Goal: Use online tool/utility: Use online tool/utility

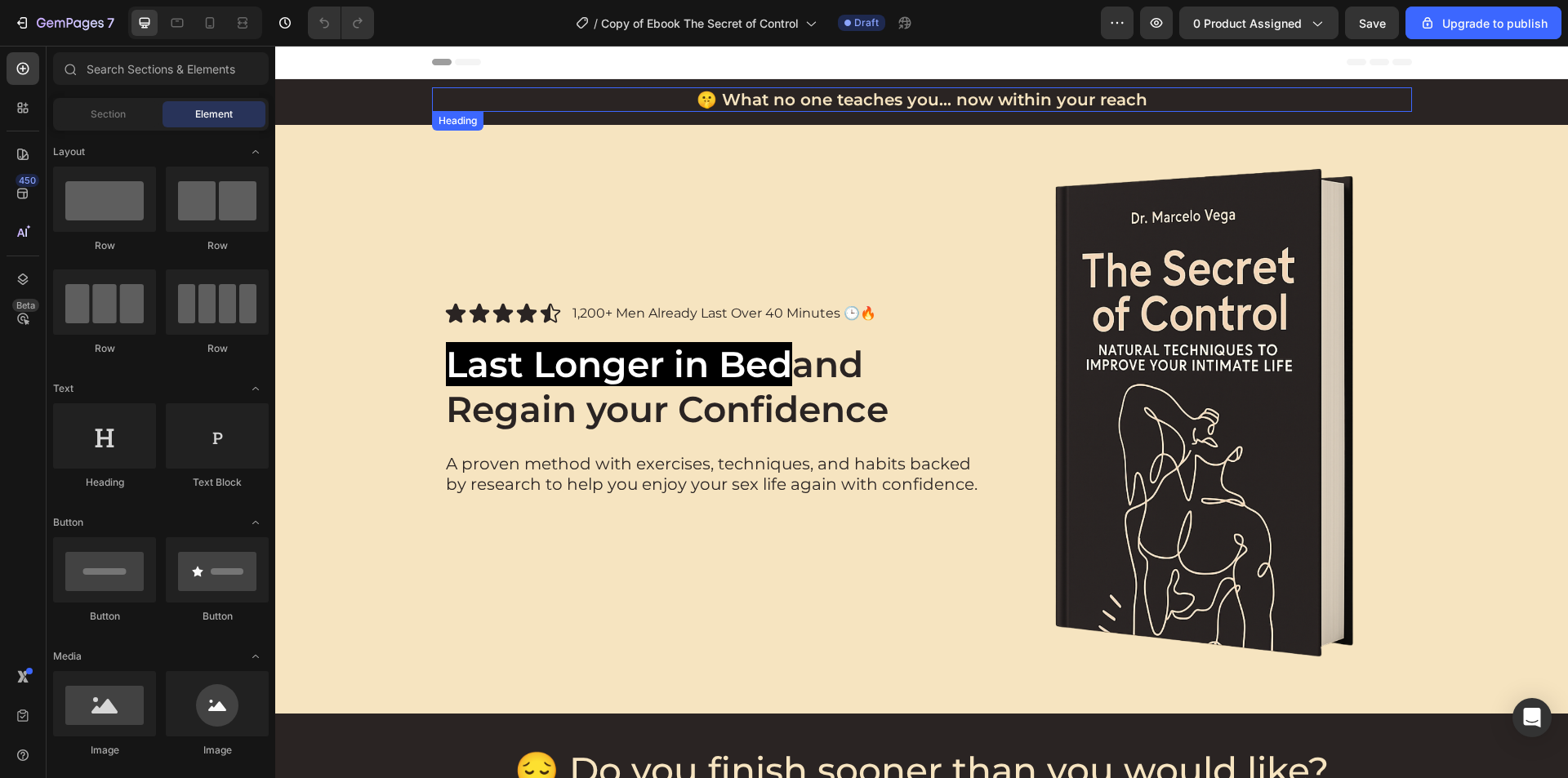
click at [854, 103] on strong "🤫 What no one teaches you... now within your reach" at bounding box center [922, 100] width 451 height 20
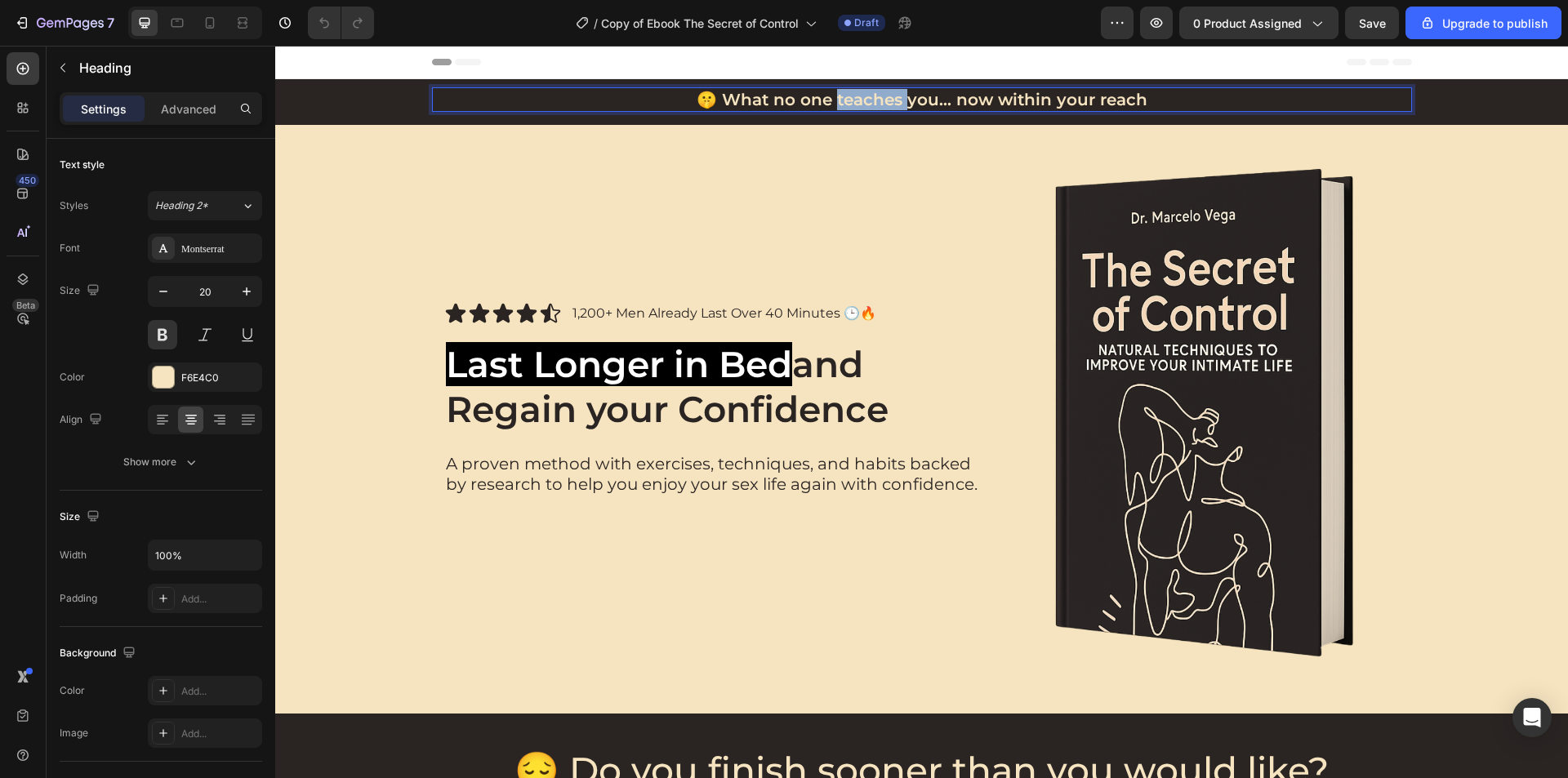
click at [854, 103] on strong "🤫 What no one teaches you... now within your reach" at bounding box center [922, 100] width 451 height 20
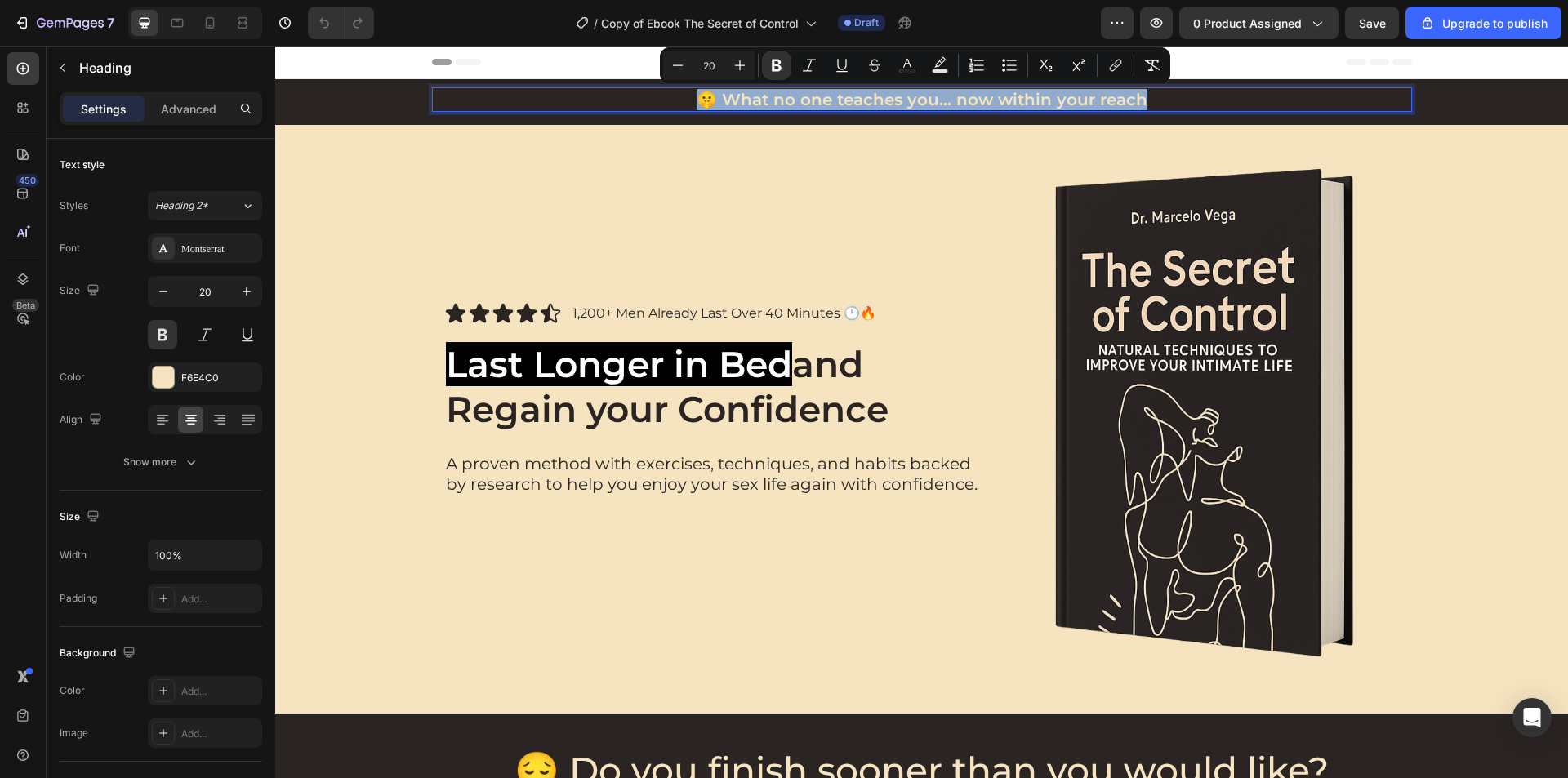
copy strong "🤫 What no one teaches you... now within your reach"
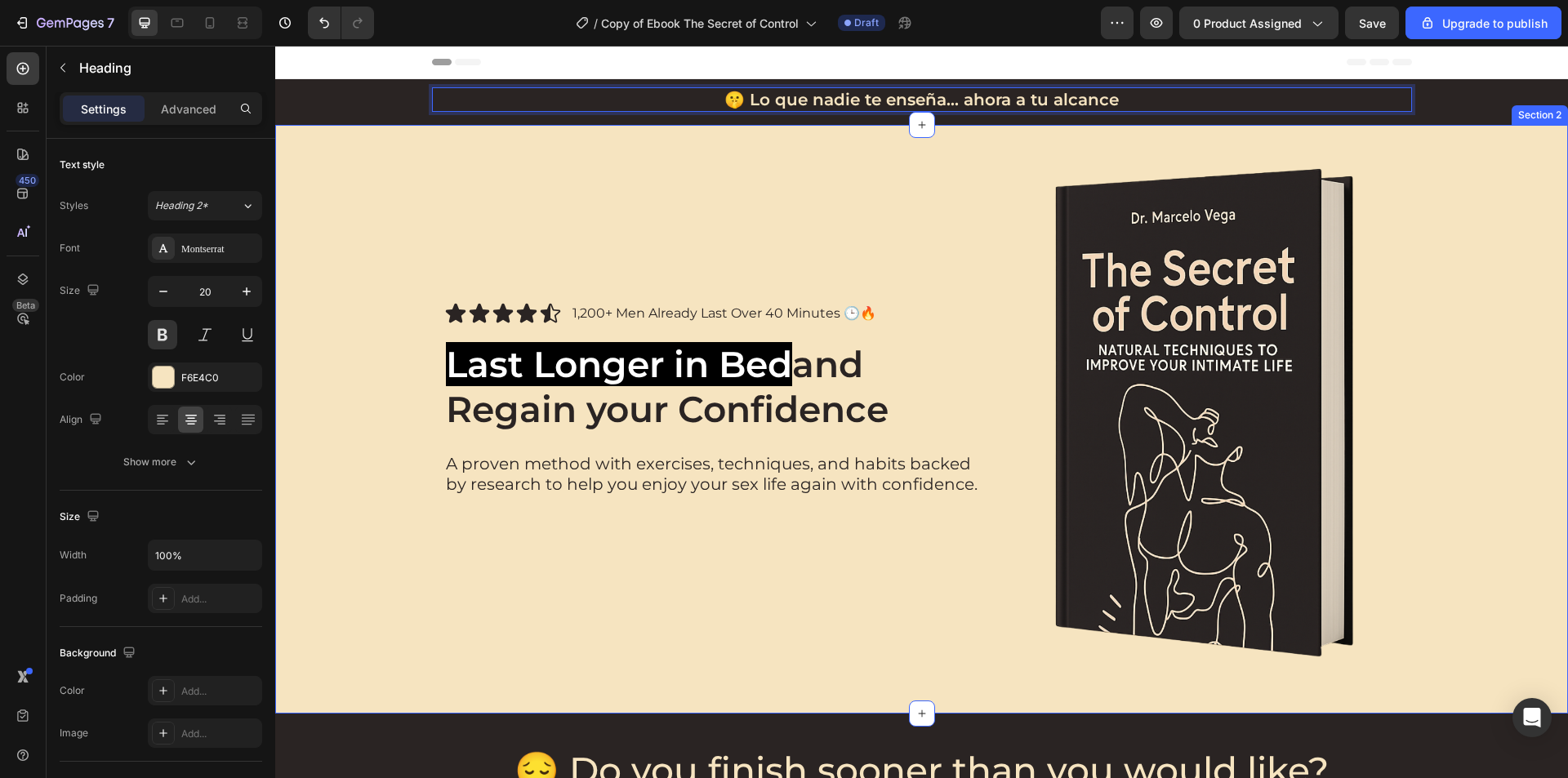
click at [1461, 251] on div "Icon Icon Icon Icon Icon Icon List 1,200+ Men Already Last Over 40 Minutes 🕒🔥 T…" at bounding box center [921, 419] width 1261 height 523
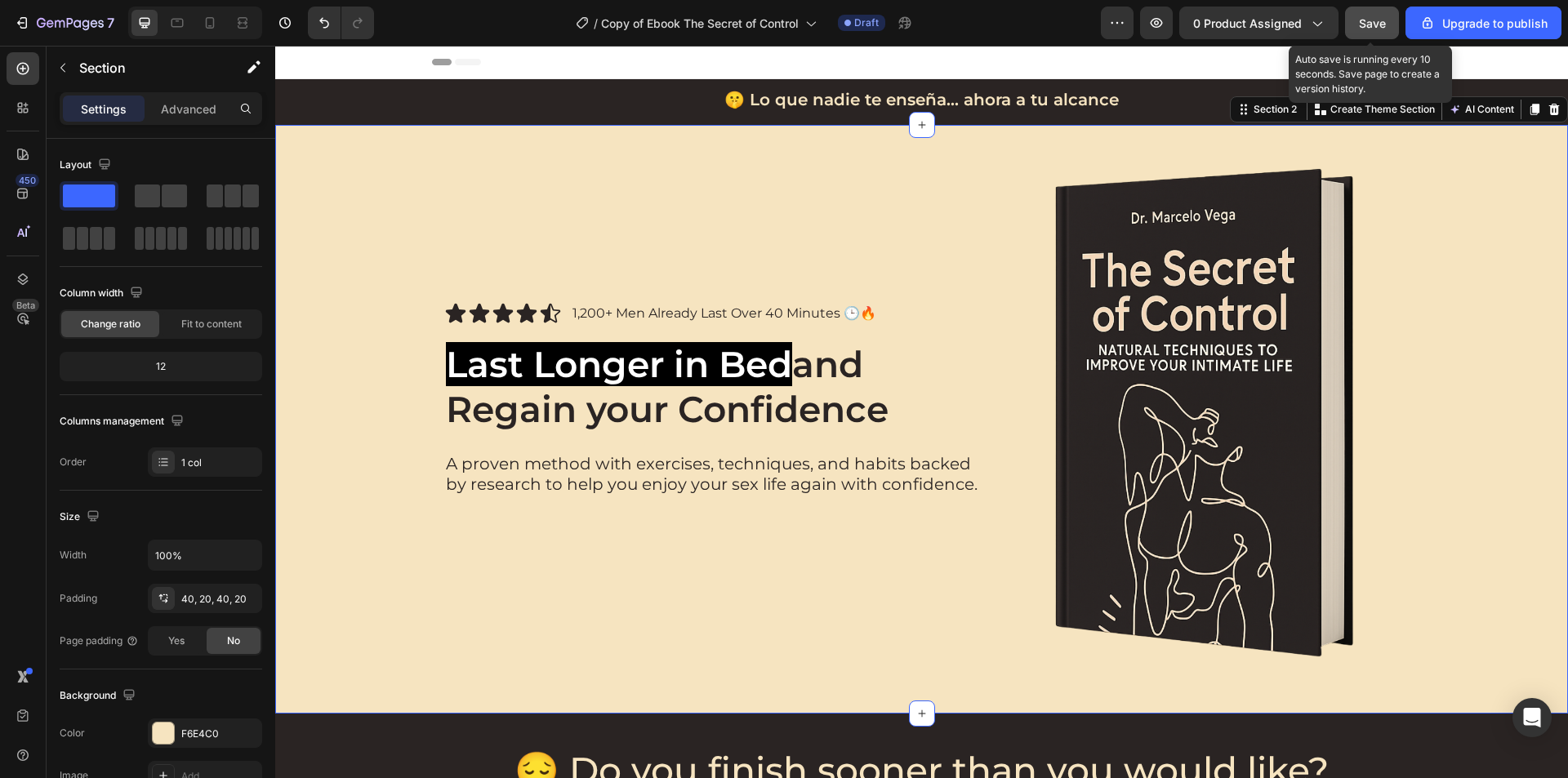
click at [1373, 29] on span "Save" at bounding box center [1372, 23] width 27 height 14
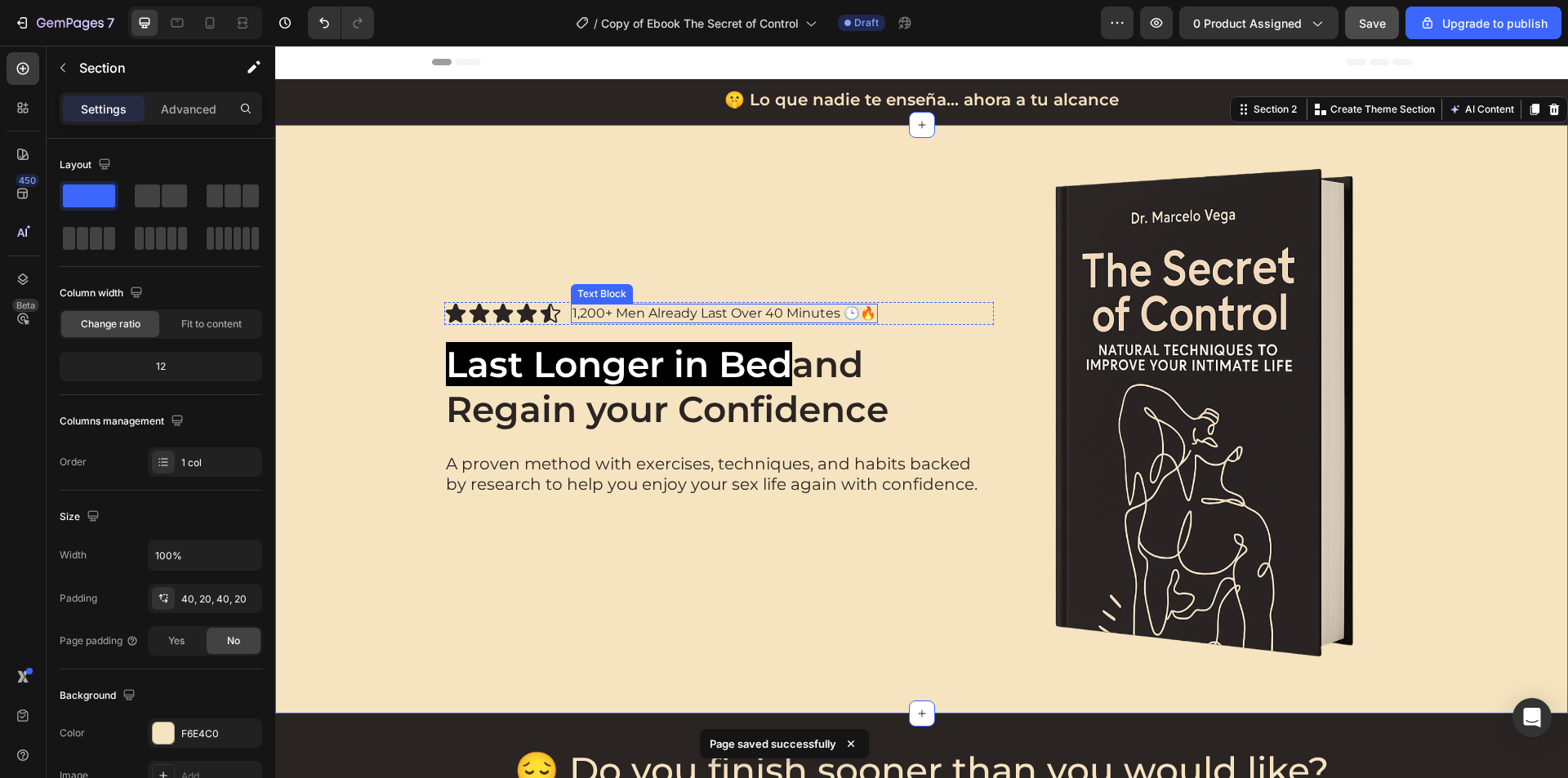
click at [807, 315] on p "1,200+ Men Already Last Over 40 Minutes 🕒🔥" at bounding box center [725, 314] width 304 height 16
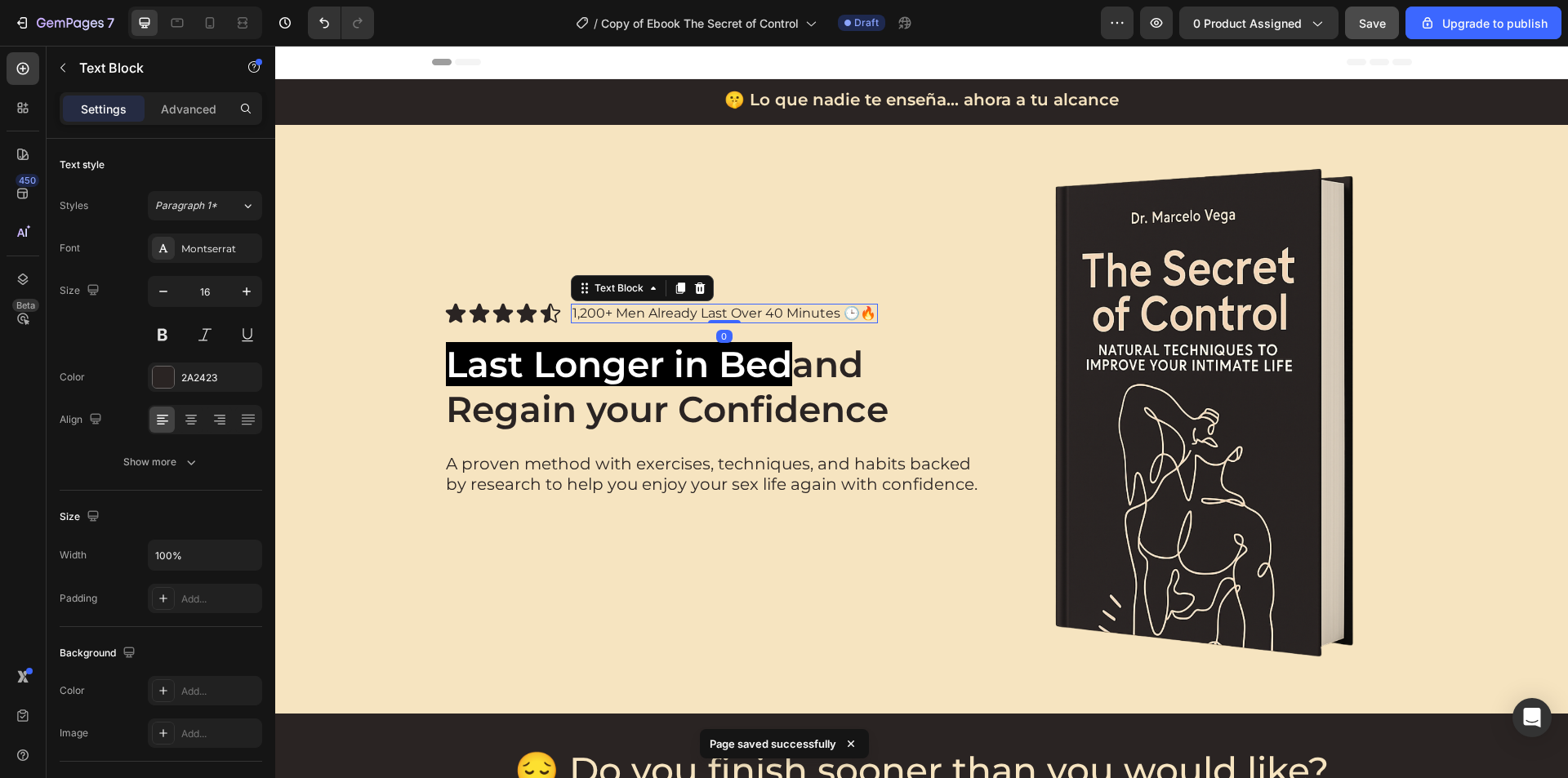
click at [807, 315] on p "1,200+ Men Already Last Over 40 Minutes 🕒🔥" at bounding box center [725, 314] width 304 height 16
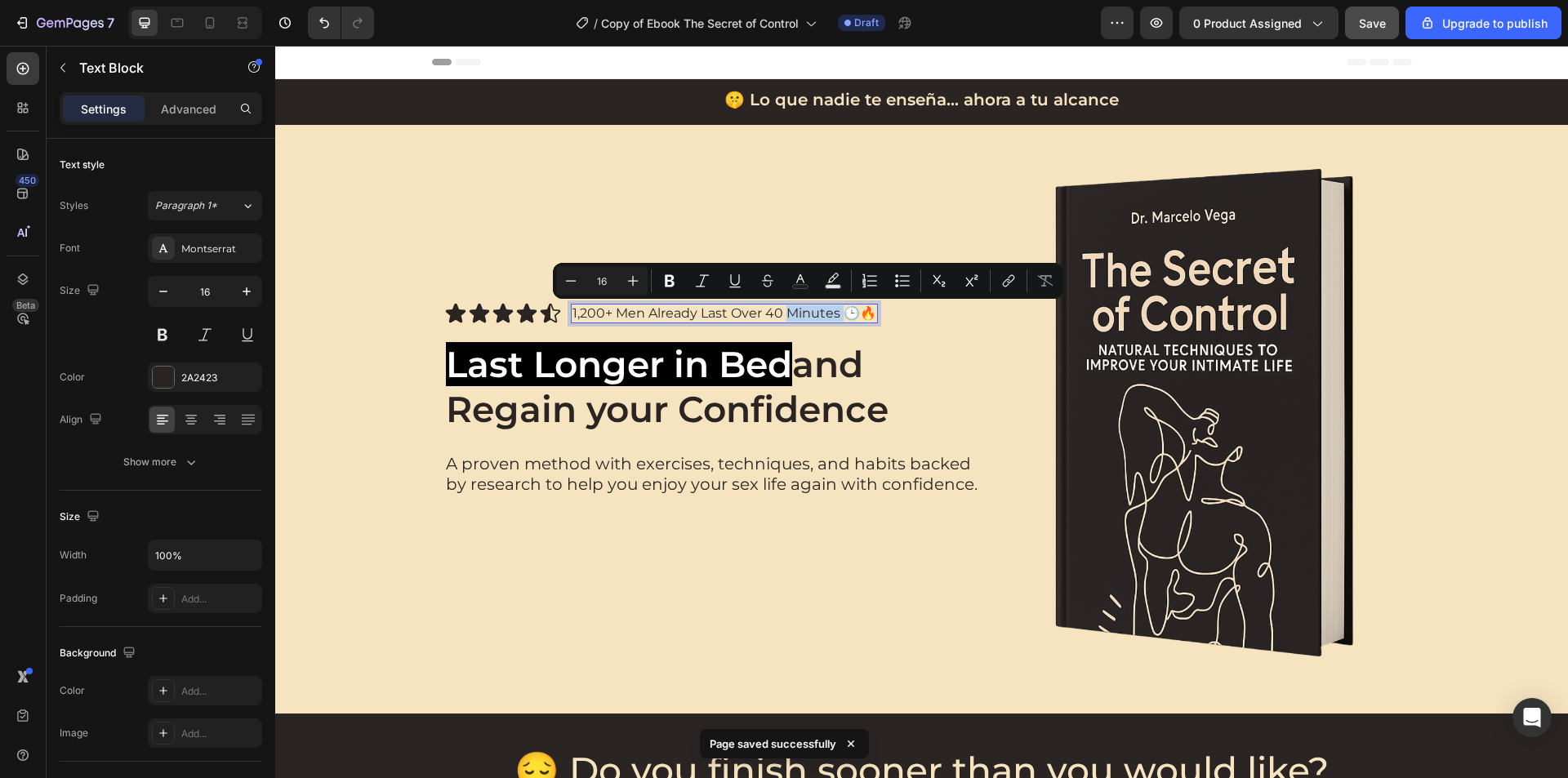
click at [807, 315] on p "1,200+ Men Already Last Over 40 Minutes 🕒🔥" at bounding box center [725, 314] width 304 height 16
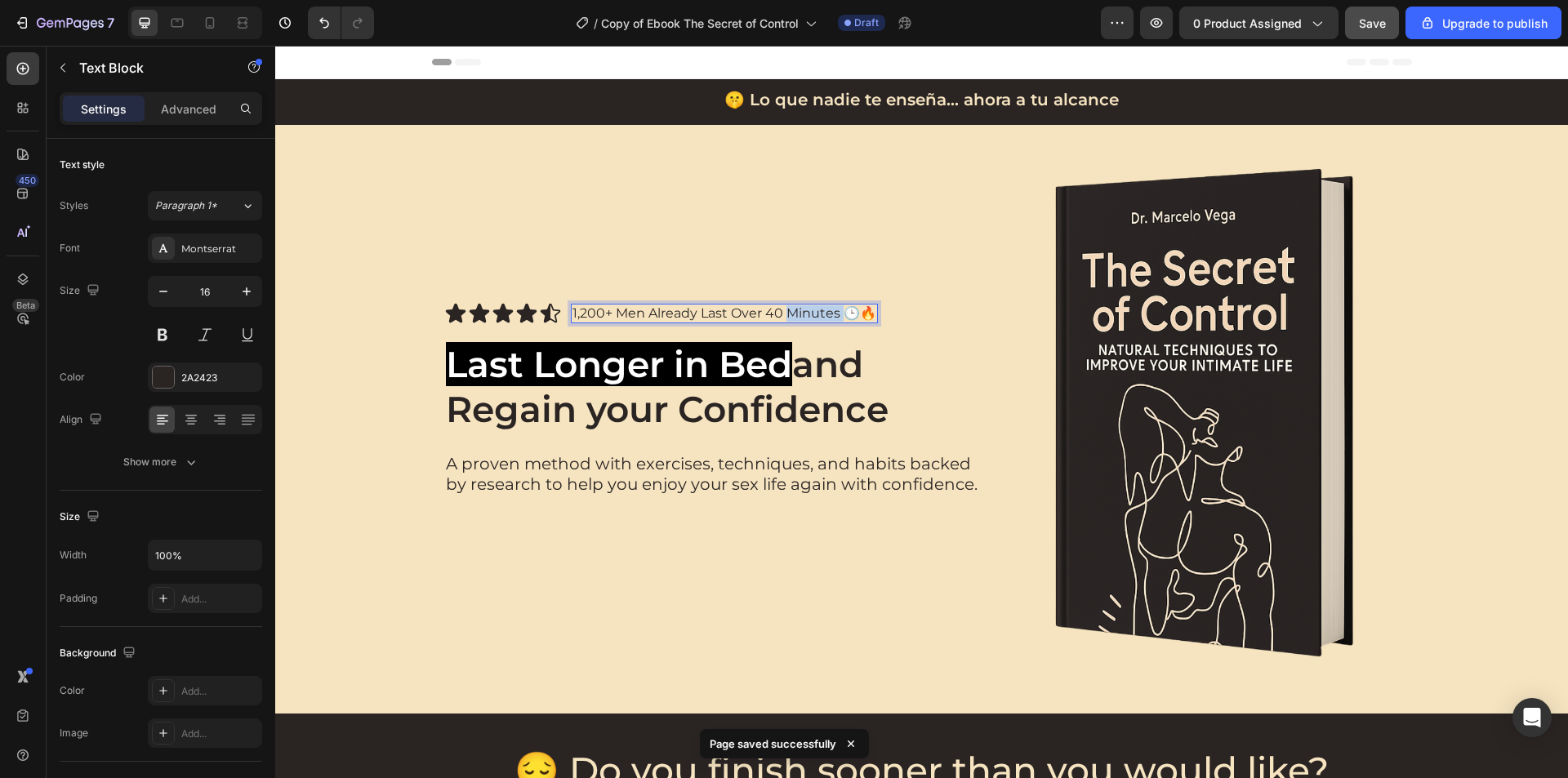
click at [807, 315] on p "1,200+ Men Already Last Over 40 Minutes 🕒🔥" at bounding box center [725, 314] width 304 height 16
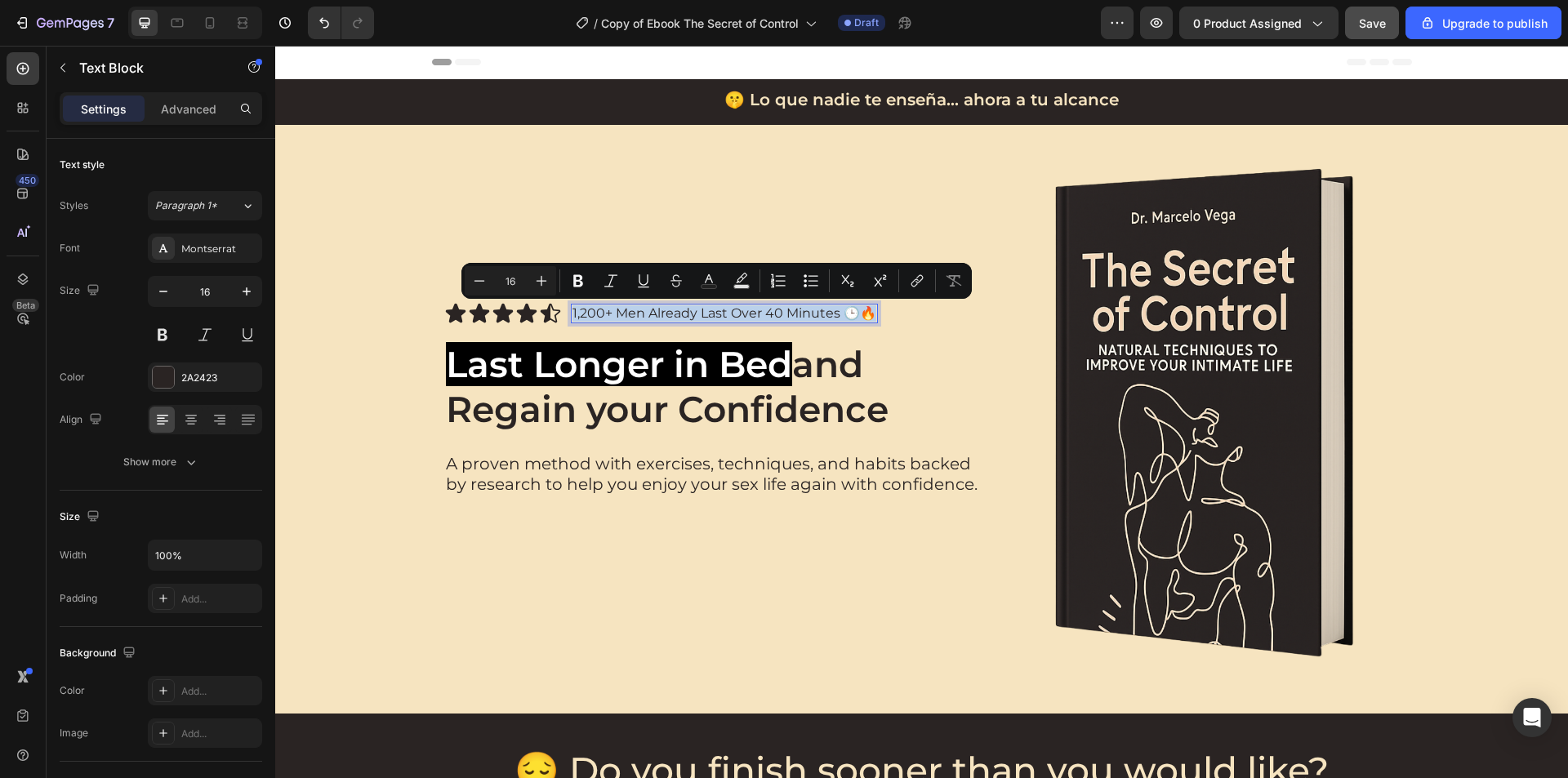
copy p "1,200+ Men Already Last Over 40 Minutes 🕒🔥"
click at [794, 318] on p "1,200+ Men Already Last Over 40 Minutes 🕒🔥" at bounding box center [725, 314] width 304 height 16
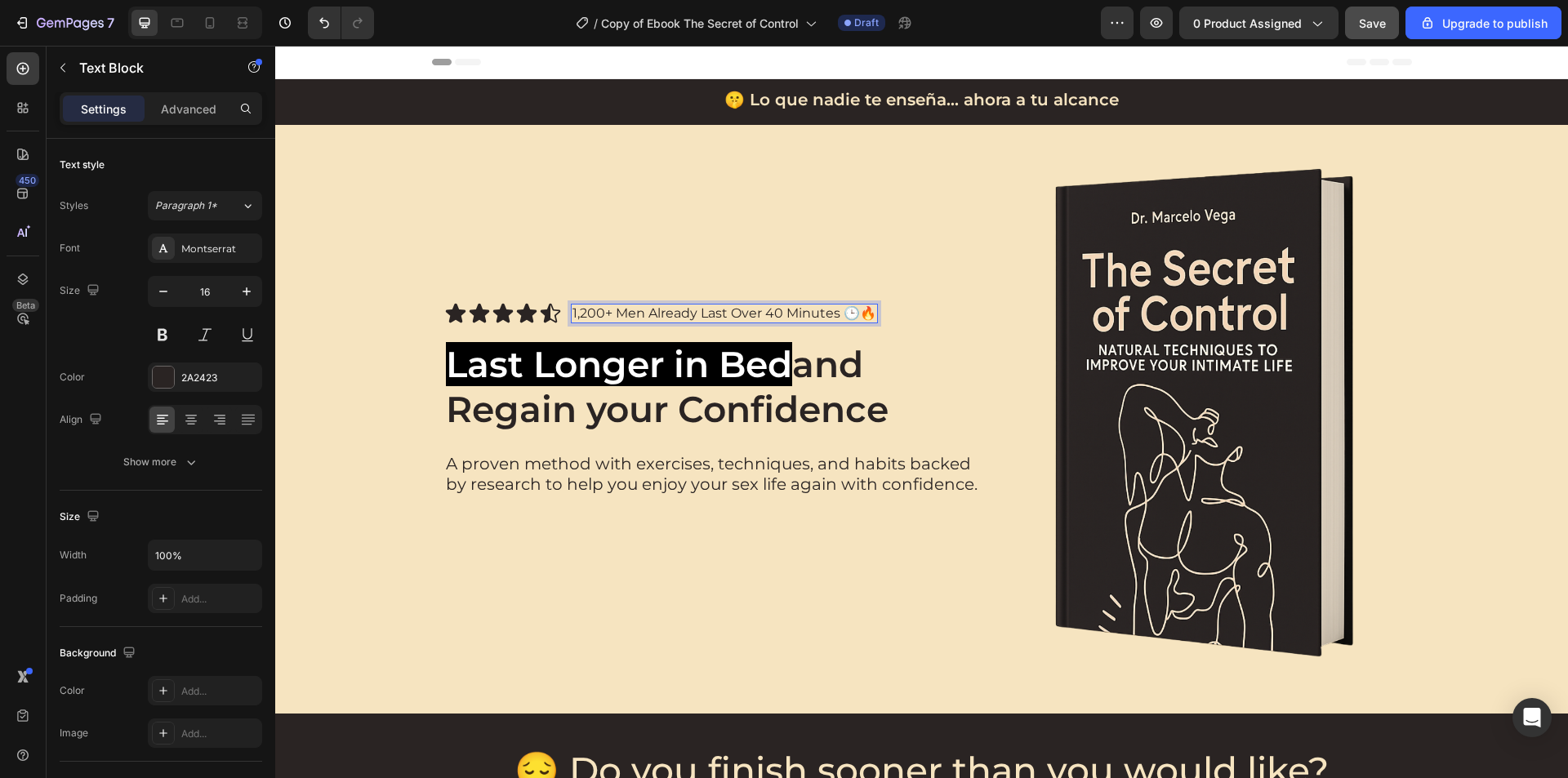
click at [857, 314] on p "1,200+ Men Already Last Over 40 Minutes 🕒🔥" at bounding box center [725, 314] width 304 height 16
click at [867, 314] on p "1,200+ Men Already Last Over 40 Minutes 🕒🔥" at bounding box center [725, 314] width 304 height 16
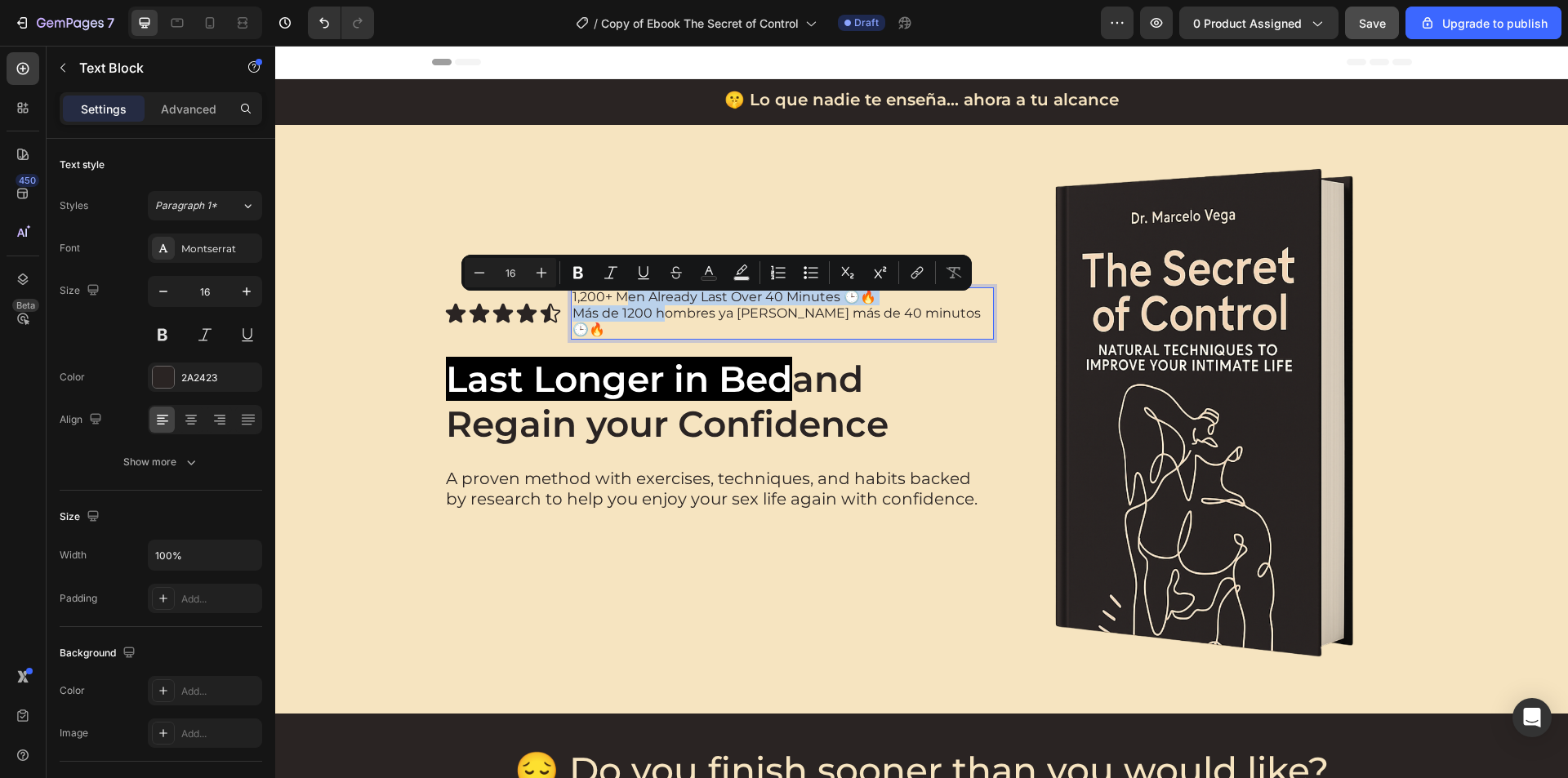
drag, startPoint x: 660, startPoint y: 319, endPoint x: 620, endPoint y: 303, distance: 43.1
click at [620, 303] on div "1,200+ Men Already Last Over 40 Minutes 🕒🔥 Más de 1200 hombres ya [PERSON_NAME]…" at bounding box center [783, 314] width 423 height 53
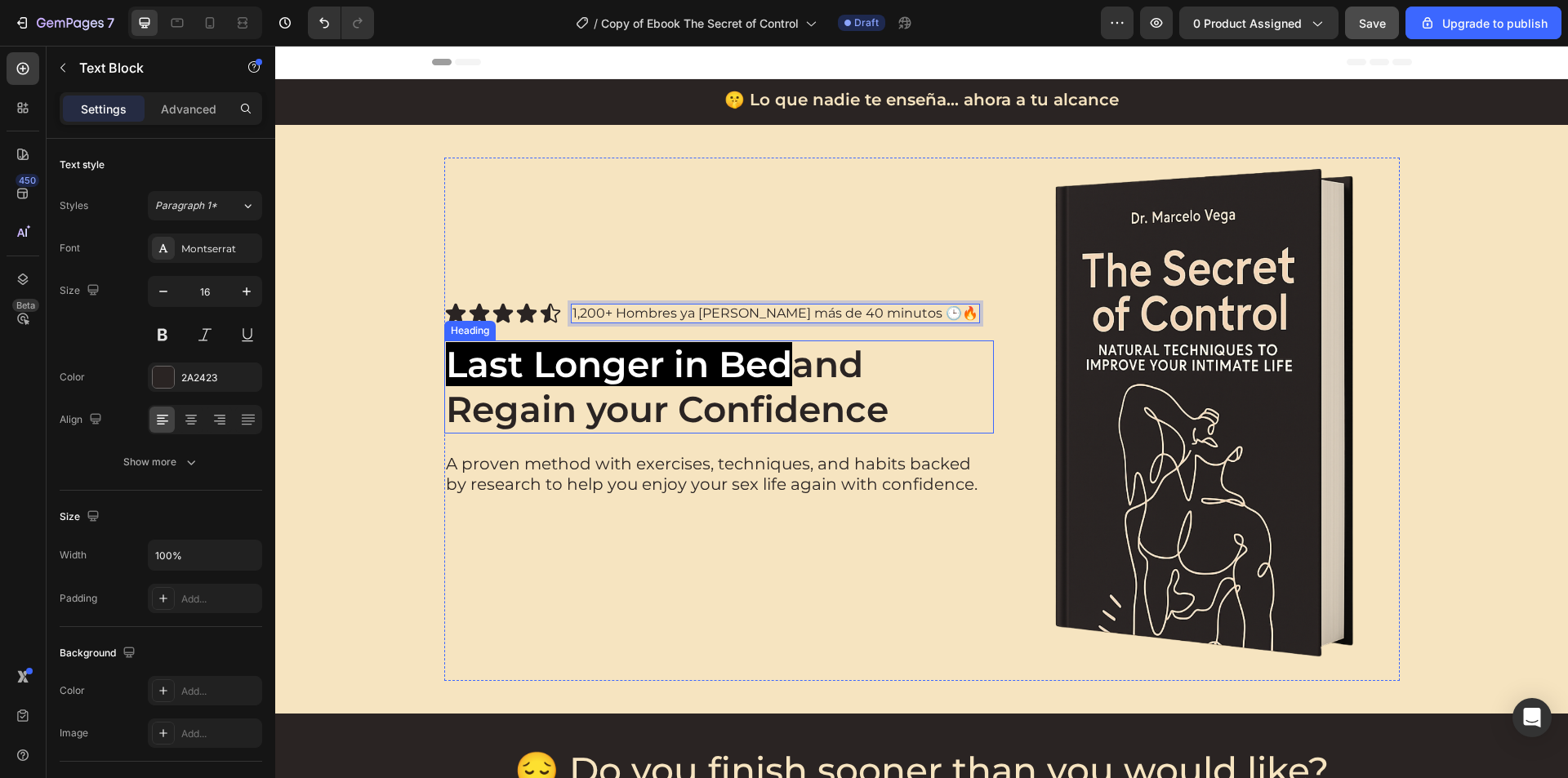
click at [961, 341] on div "Last Longer in Bed and Regain your Confidence" at bounding box center [718, 387] width 549 height 93
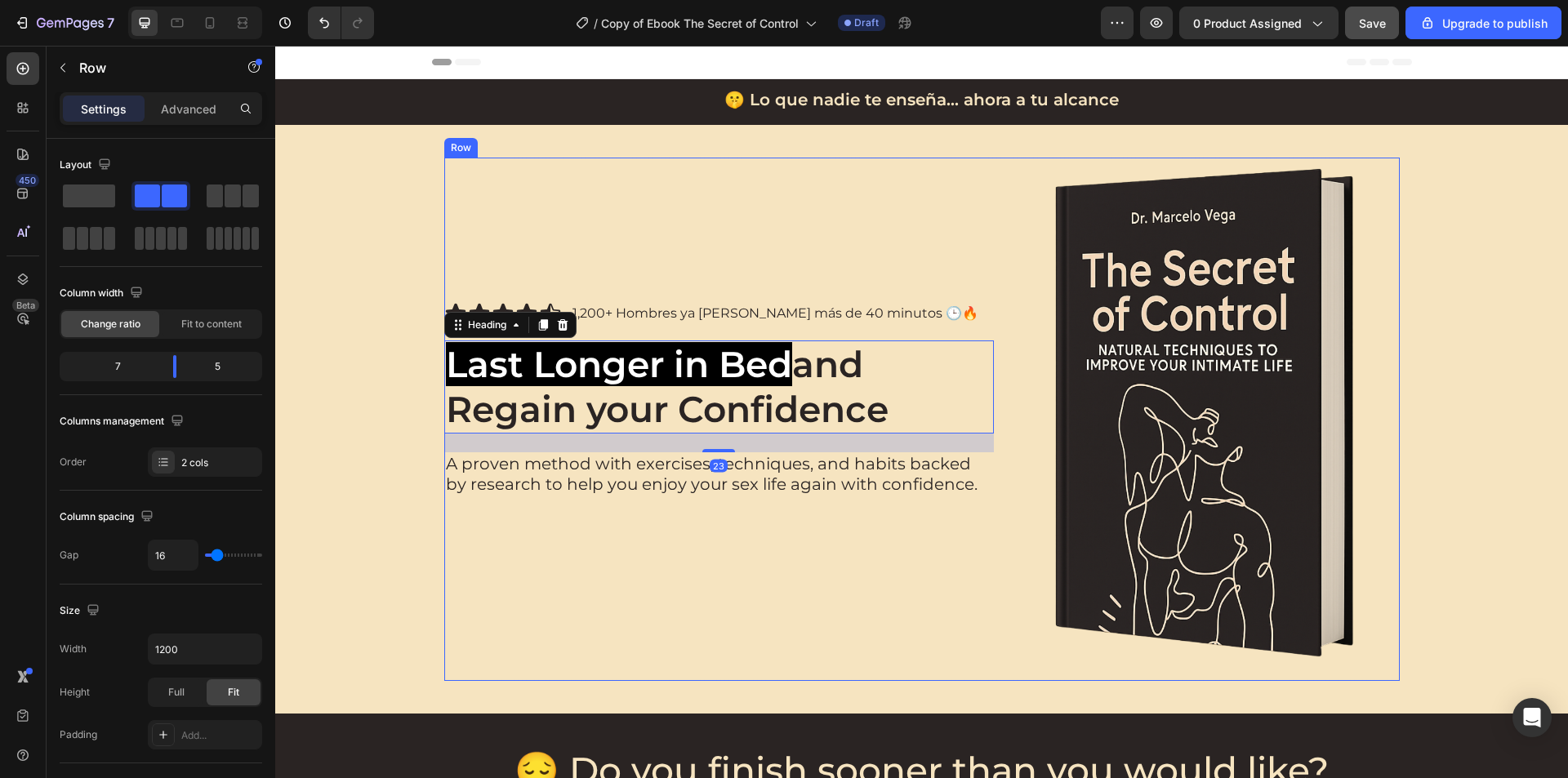
click at [978, 294] on div "Icon Icon Icon Icon Icon Icon List 1,200+ Hombres ya [PERSON_NAME] más de 40 mi…" at bounding box center [718, 419] width 549 height 523
